Goal: Task Accomplishment & Management: Complete application form

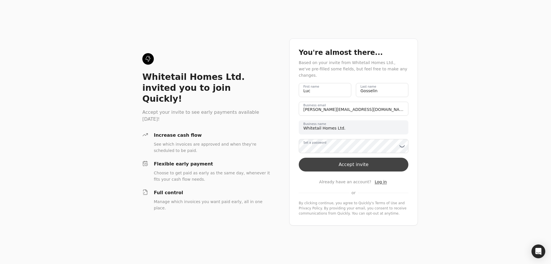
click at [322, 160] on button "Accept invite" at bounding box center [354, 165] width 110 height 14
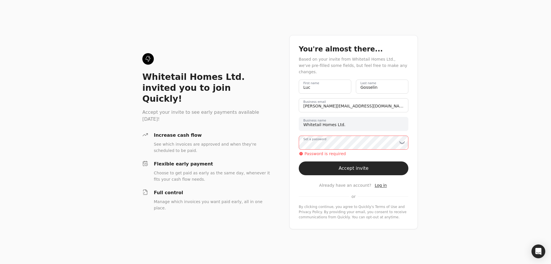
click at [316, 141] on label "Set a password" at bounding box center [314, 139] width 23 height 5
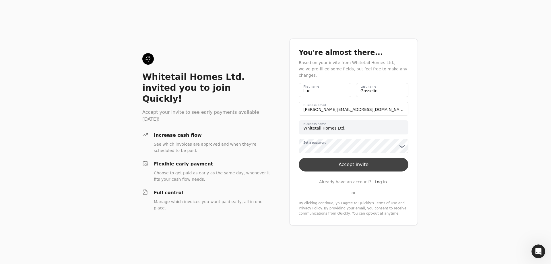
click at [350, 160] on button "Accept invite" at bounding box center [354, 165] width 110 height 14
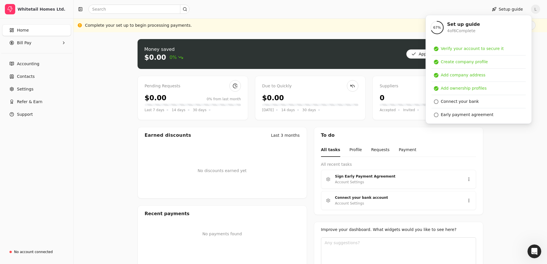
click at [373, 25] on div "Complete your set up to begin processing payments. Finish set up" at bounding box center [310, 25] width 450 height 9
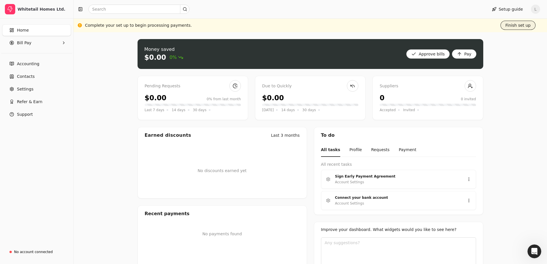
click at [513, 25] on button "Finish set up" at bounding box center [517, 25] width 35 height 9
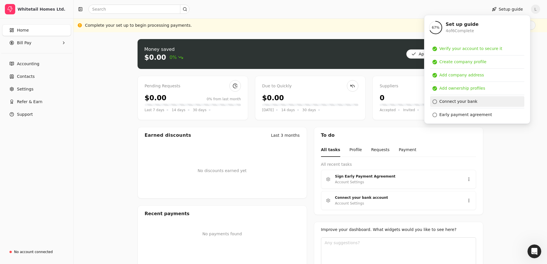
click at [456, 98] on link "Connect your bank" at bounding box center [477, 101] width 94 height 11
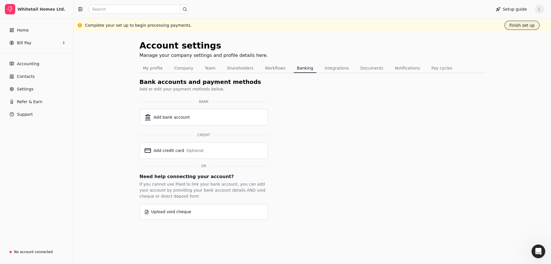
click at [520, 27] on button "Finish set up" at bounding box center [522, 25] width 35 height 9
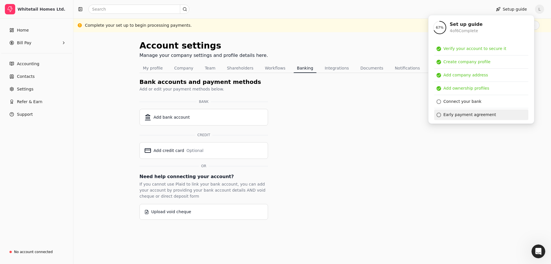
click at [442, 113] on div "Early payment agreement" at bounding box center [481, 114] width 94 height 11
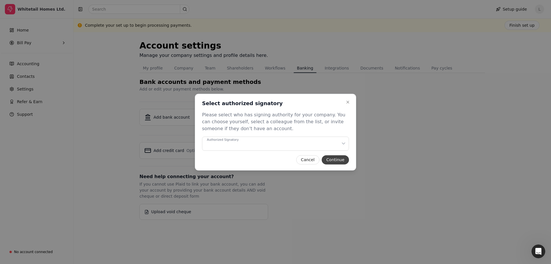
click at [340, 158] on button "Continue" at bounding box center [335, 159] width 27 height 9
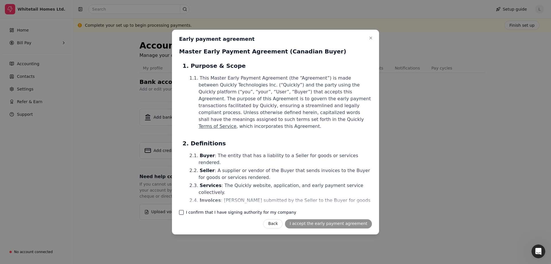
click at [179, 212] on company "I confirm that I have signing authority for my company" at bounding box center [181, 212] width 5 height 5
click at [372, 39] on icon "button" at bounding box center [371, 38] width 5 height 5
